Goal: Task Accomplishment & Management: Use online tool/utility

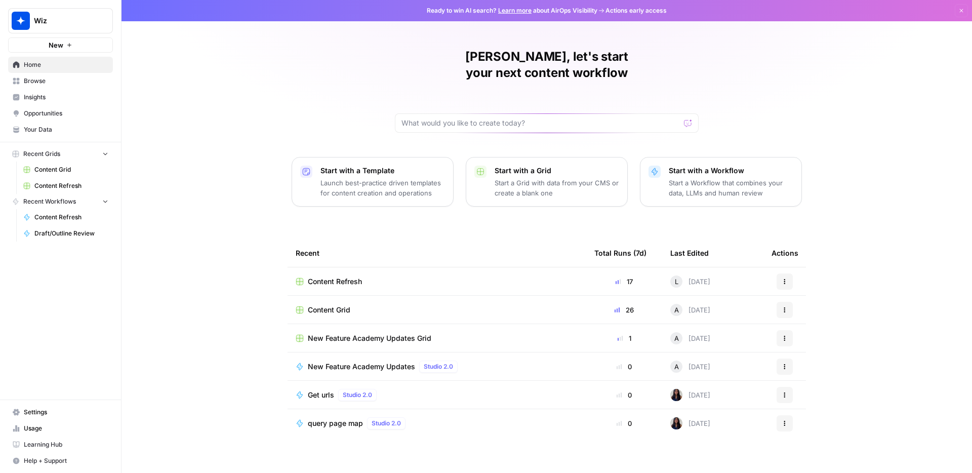
click at [586, 60] on h1 "[PERSON_NAME], let's start your next content workflow" at bounding box center [547, 65] width 304 height 32
click at [231, 199] on div "[PERSON_NAME], let's start your next content workflow Start with a Template Lau…" at bounding box center [546, 241] width 850 height 482
click at [674, 58] on div "[PERSON_NAME], let's start your next content workflow" at bounding box center [547, 91] width 304 height 84
click at [325, 276] on span "Content Refresh" at bounding box center [335, 281] width 54 height 10
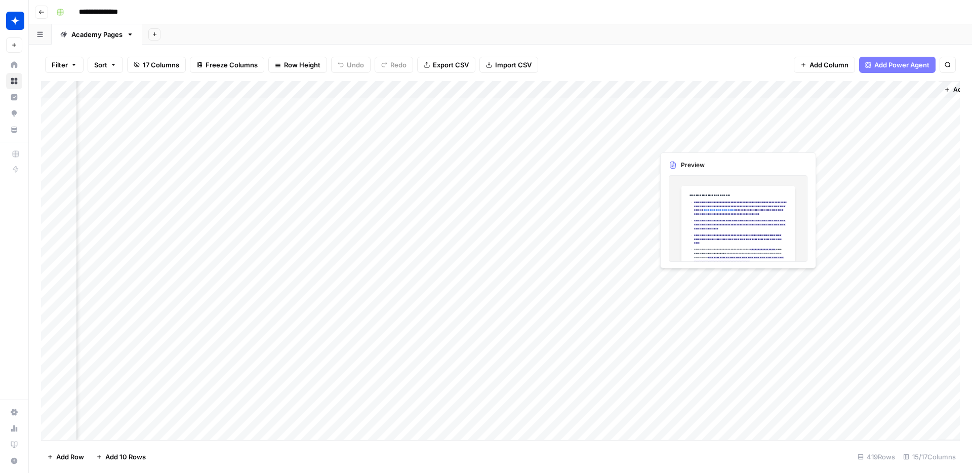
scroll to position [0, 881]
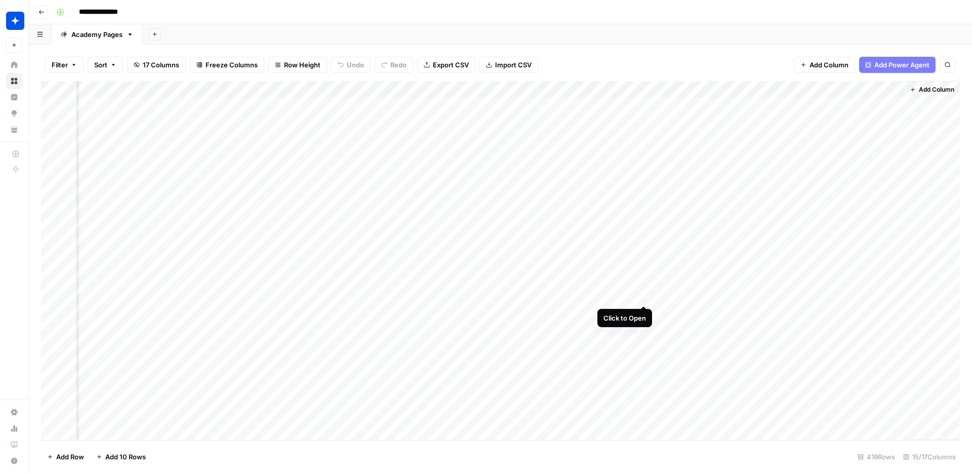
click at [644, 296] on div "Add Column" at bounding box center [500, 260] width 919 height 359
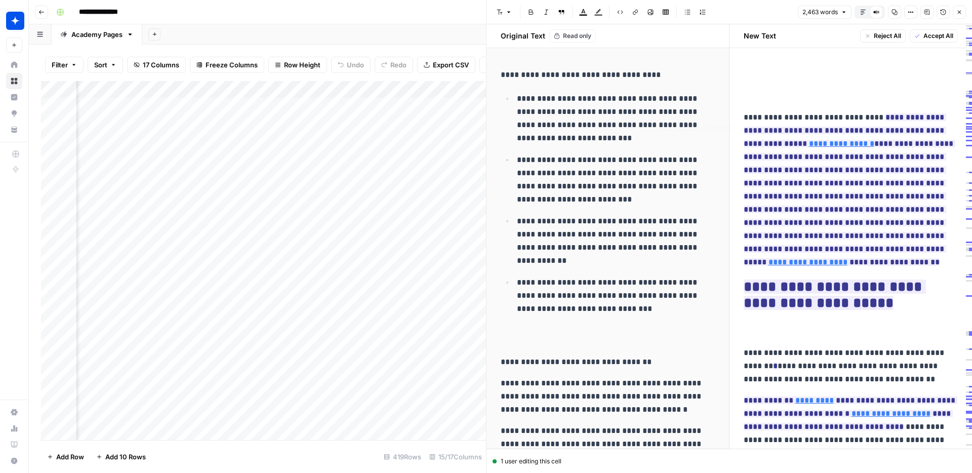
type input "[URL][DOMAIN_NAME]"
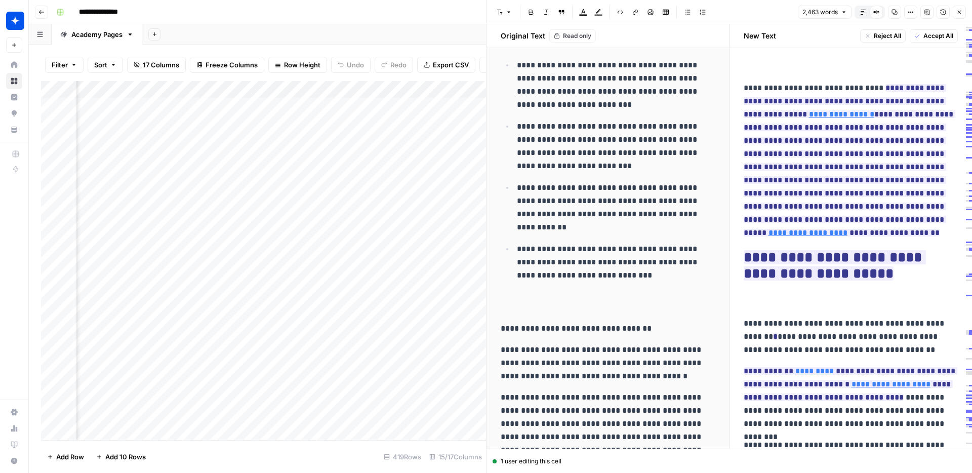
scroll to position [0, 0]
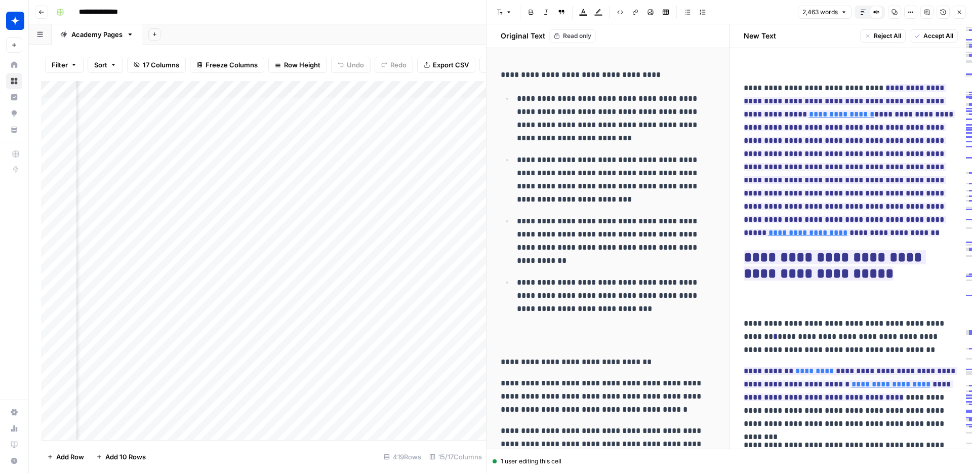
click at [453, 40] on div "Add Sheet" at bounding box center [557, 34] width 830 height 20
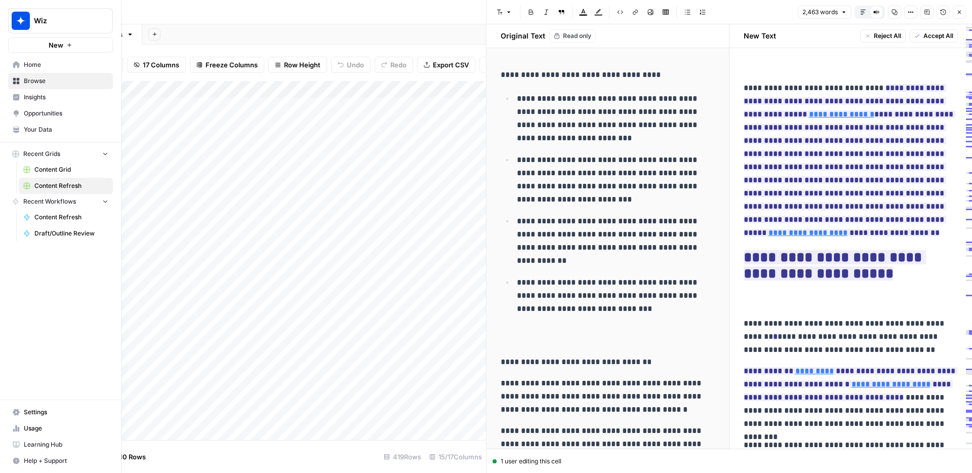
click at [31, 62] on span "Home" at bounding box center [66, 64] width 85 height 9
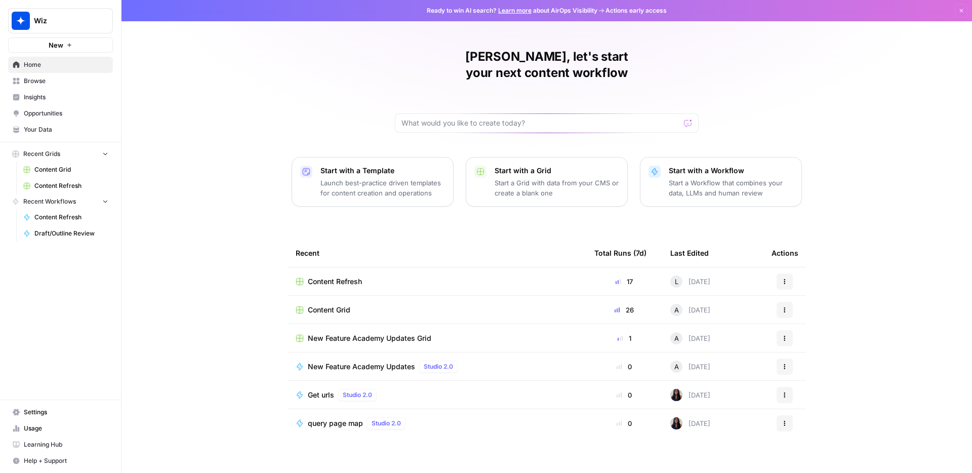
click at [268, 207] on div "[PERSON_NAME], let's start your next content workflow Start with a Template Lau…" at bounding box center [546, 241] width 850 height 482
drag, startPoint x: 255, startPoint y: 234, endPoint x: 324, endPoint y: 267, distance: 76.5
click at [324, 267] on div "[PERSON_NAME], let's start your next content workflow Start with a Template Lau…" at bounding box center [546, 241] width 850 height 482
click at [253, 253] on div "[PERSON_NAME], let's start your next content workflow Start with a Template Lau…" at bounding box center [546, 241] width 850 height 482
drag, startPoint x: 279, startPoint y: 232, endPoint x: 793, endPoint y: 413, distance: 544.4
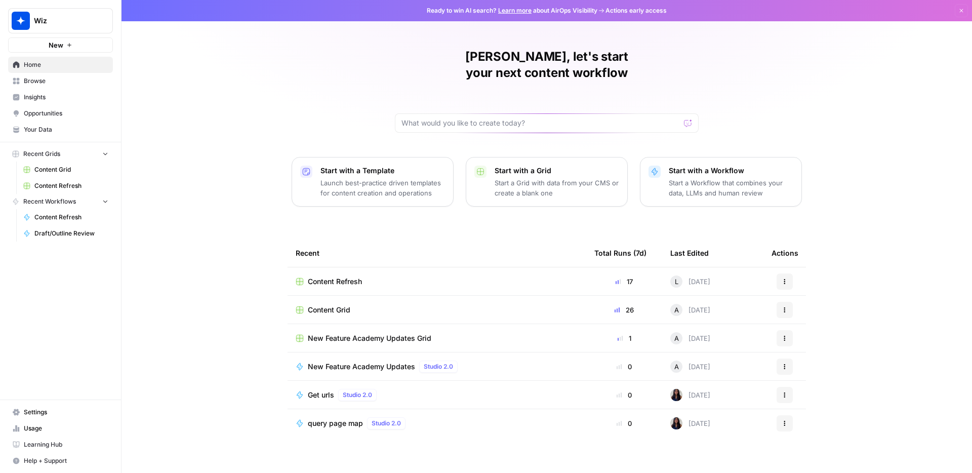
click at [793, 413] on div "[PERSON_NAME], let's start your next content workflow Start with a Template Lau…" at bounding box center [546, 241] width 850 height 482
click at [807, 409] on div "[PERSON_NAME], let's start your next content workflow Start with a Template Lau…" at bounding box center [546, 241] width 850 height 482
click at [66, 215] on span "Content Refresh" at bounding box center [71, 217] width 74 height 9
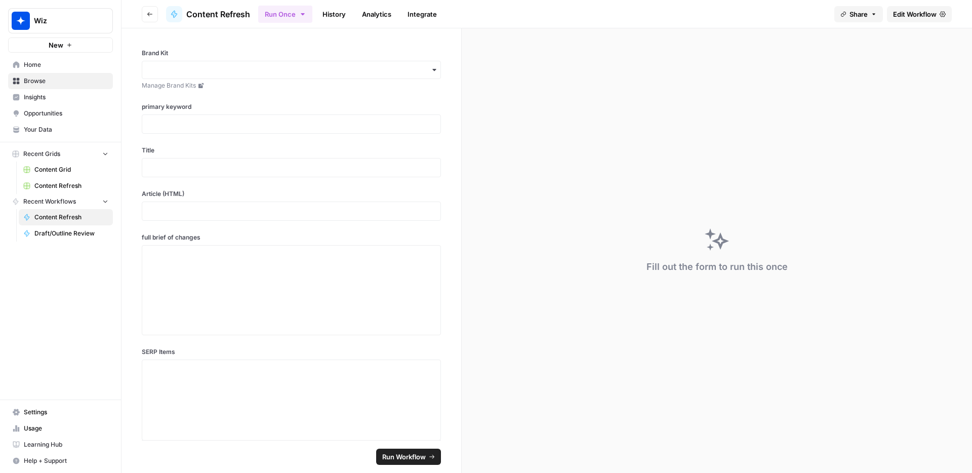
click at [56, 172] on span "Content Grid" at bounding box center [71, 169] width 74 height 9
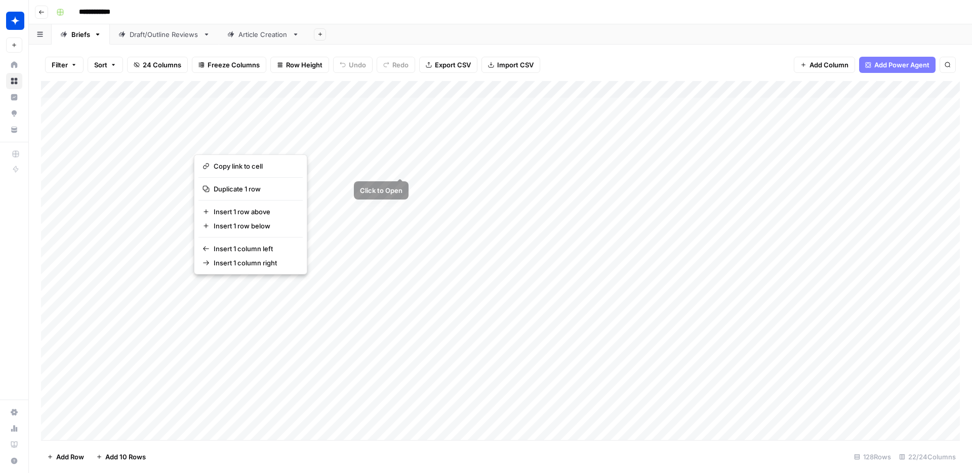
click at [393, 151] on div "Add Column" at bounding box center [500, 260] width 919 height 359
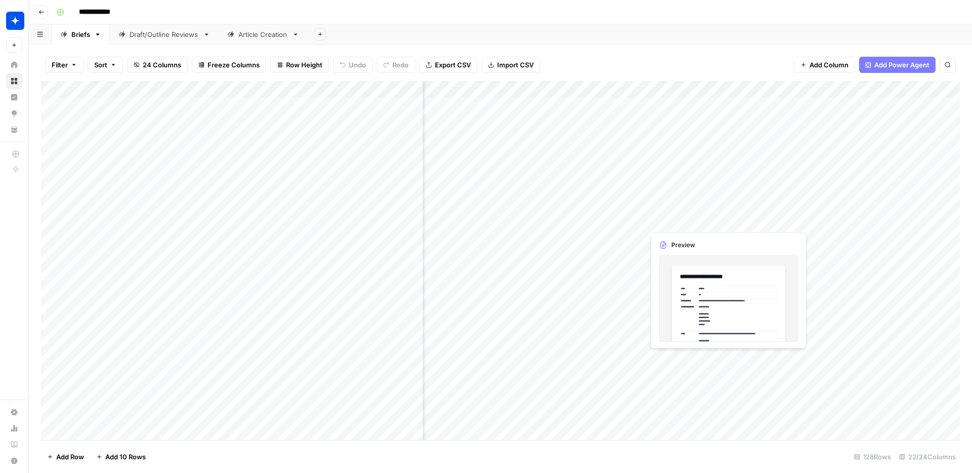
scroll to position [31, 1110]
click at [719, 49] on div "Filter Sort 24 Columns Freeze Columns Row Height Undo Redo Export CSV Import CS…" at bounding box center [500, 65] width 919 height 32
click at [44, 38] on button "button" at bounding box center [40, 34] width 23 height 20
drag, startPoint x: 735, startPoint y: 51, endPoint x: 399, endPoint y: 95, distance: 338.9
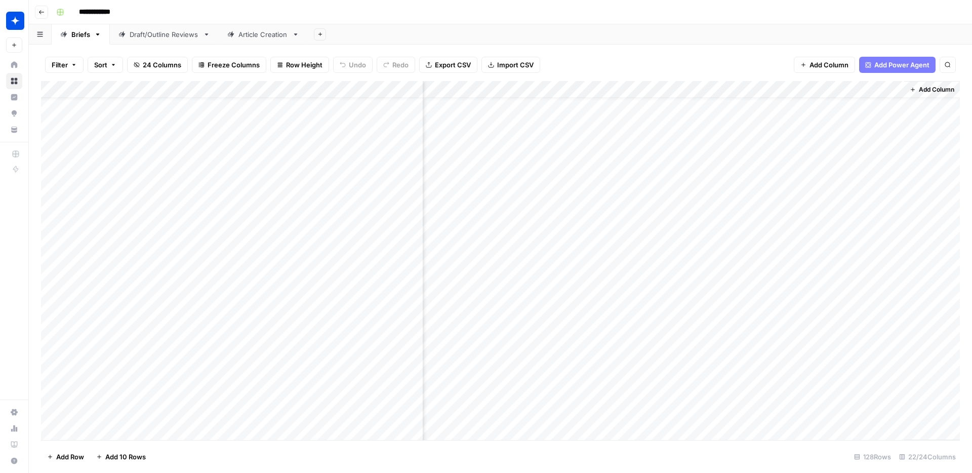
click at [735, 51] on div "Filter Sort 24 Columns Freeze Columns Row Height Undo Redo Export CSV Import CS…" at bounding box center [500, 65] width 919 height 32
